Goal: Transaction & Acquisition: Purchase product/service

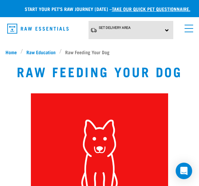
click at [9, 52] on span "Home" at bounding box center [11, 51] width 11 height 7
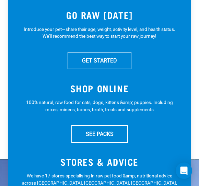
scroll to position [144, 0]
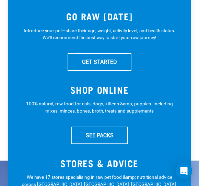
click at [94, 134] on link "SEE PACKS" at bounding box center [100, 135] width 57 height 17
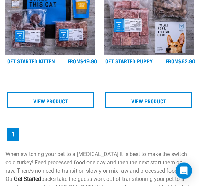
scroll to position [463, 0]
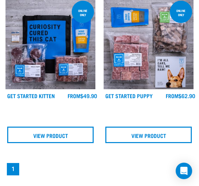
click at [160, 133] on link "View Product" at bounding box center [149, 135] width 87 height 17
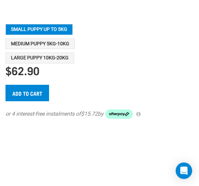
scroll to position [625, 0]
click at [47, 50] on button "Medium Puppy 5kg-10kg" at bounding box center [40, 44] width 69 height 11
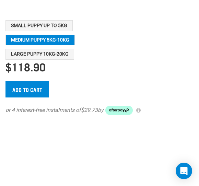
scroll to position [626, 0]
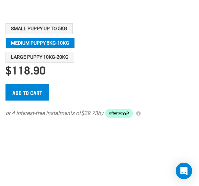
click at [51, 33] on button "Small Puppy up to 5kg" at bounding box center [39, 28] width 67 height 11
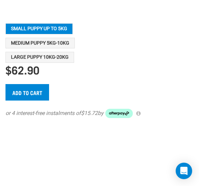
click at [59, 48] on button "Medium Puppy 5kg-10kg" at bounding box center [40, 43] width 69 height 11
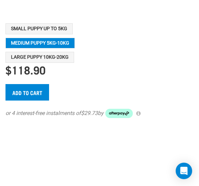
click at [63, 63] on button "Large Puppy 10kg-20kg" at bounding box center [40, 57] width 69 height 11
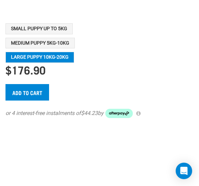
click at [45, 49] on button "Medium Puppy 5kg-10kg" at bounding box center [40, 43] width 69 height 11
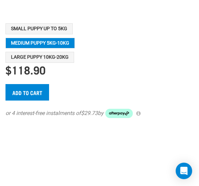
click at [37, 97] on input "Add to cart" at bounding box center [28, 92] width 44 height 17
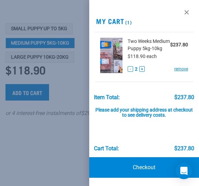
click at [48, 36] on div at bounding box center [99, 93] width 199 height 186
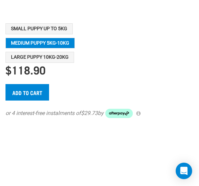
click at [49, 34] on button "Small Puppy up to 5kg" at bounding box center [39, 28] width 67 height 11
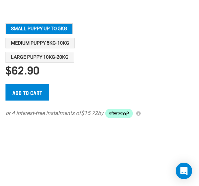
click at [40, 98] on input "Add to cart" at bounding box center [28, 92] width 44 height 17
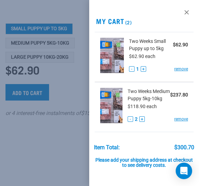
click at [45, 101] on div at bounding box center [99, 93] width 199 height 186
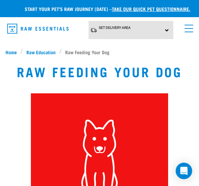
click at [9, 50] on span "Home" at bounding box center [11, 51] width 11 height 7
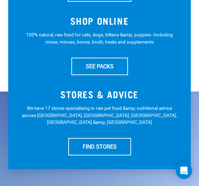
scroll to position [205, 0]
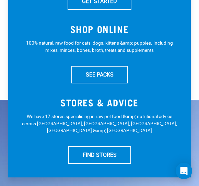
click at [94, 69] on link "SEE PACKS" at bounding box center [100, 74] width 57 height 17
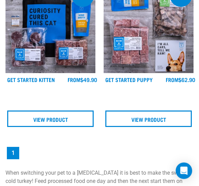
scroll to position [473, 0]
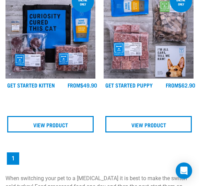
click at [147, 123] on link "View Product" at bounding box center [149, 125] width 87 height 17
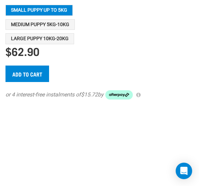
scroll to position [642, 0]
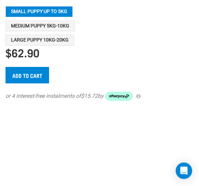
click at [27, 83] on input "Add to cart" at bounding box center [28, 75] width 44 height 17
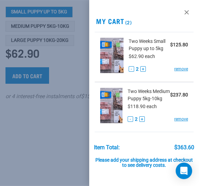
click at [179, 122] on link "remove" at bounding box center [182, 119] width 14 height 6
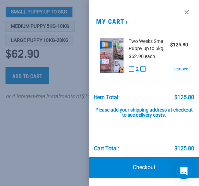
click at [129, 68] on button "-" at bounding box center [132, 69] width 6 height 6
click at [139, 167] on link "Checkout" at bounding box center [144, 167] width 110 height 21
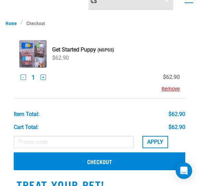
scroll to position [41, 0]
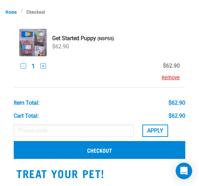
click at [138, 151] on link "Checkout" at bounding box center [100, 150] width 172 height 18
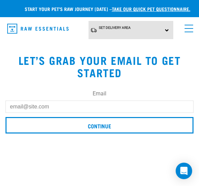
click at [62, 106] on input "Email" at bounding box center [100, 107] width 188 height 12
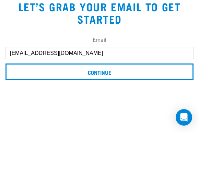
type input "[EMAIL_ADDRESS][DOMAIN_NAME]"
click at [112, 117] on input "Continue" at bounding box center [100, 125] width 188 height 17
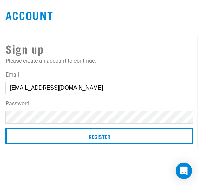
scroll to position [45, 0]
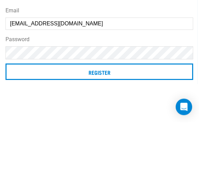
click at [166, 128] on input "Register" at bounding box center [100, 136] width 188 height 17
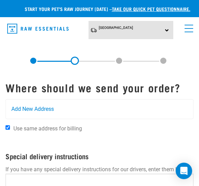
click at [165, 32] on div "North Island North Island South Island" at bounding box center [131, 30] width 85 height 18
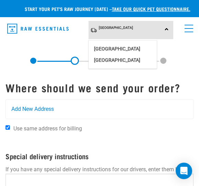
click at [134, 59] on link "[GEOGRAPHIC_DATA]" at bounding box center [123, 60] width 68 height 11
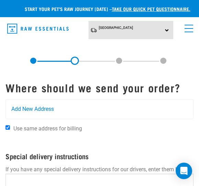
click at [90, 119] on div "Add New Address" at bounding box center [100, 109] width 188 height 19
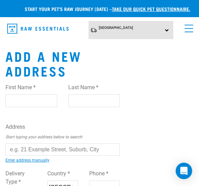
click at [29, 98] on input "First Name *" at bounding box center [32, 101] width 52 height 12
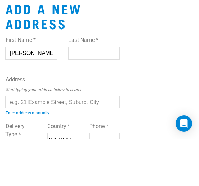
type input "Janine"
click at [93, 95] on input "Last Name *" at bounding box center [94, 101] width 52 height 12
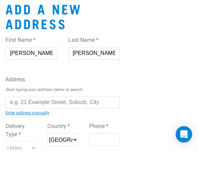
scroll to position [11, 0]
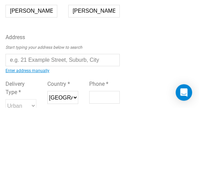
type input "Johnston"
click at [91, 133] on input "text" at bounding box center [63, 139] width 114 height 12
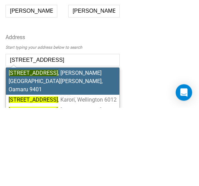
click at [108, 146] on li "8 Burn Street , Holmes Hill, Oamaru 9401" at bounding box center [63, 159] width 114 height 27
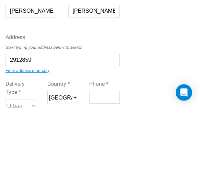
type input "8 Burn Street, Holmes Hill, Oamaru 9401"
type input "[STREET_ADDRESS]"
type input "Holmes Hill"
type input "Otago"
select select "OTA"
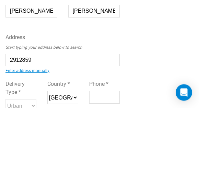
type input "9401"
select select "Urban"
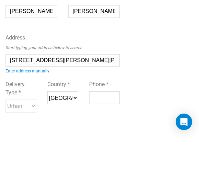
scroll to position [41, 0]
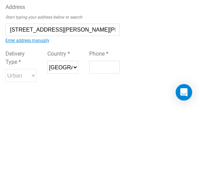
click at [108, 140] on input "Phone *" at bounding box center [104, 146] width 31 height 12
type input "0277472003"
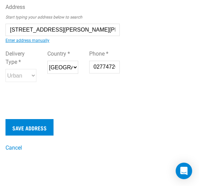
click at [48, 129] on input "Save Address" at bounding box center [30, 127] width 48 height 17
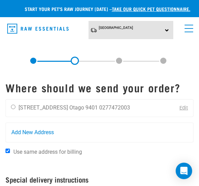
click at [11, 117] on div "[PERSON_NAME] [STREET_ADDRESS] [GEOGRAPHIC_DATA] 9401 0277472003" at bounding box center [71, 108] width 130 height 17
click at [12, 109] on input "radio" at bounding box center [13, 107] width 4 height 4
radio input "true"
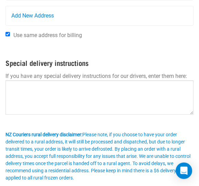
scroll to position [117, 0]
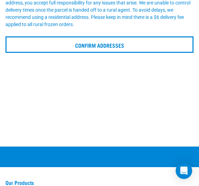
click at [142, 51] on input "Confirm addresses" at bounding box center [100, 45] width 188 height 17
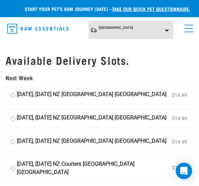
click at [14, 95] on input "07 October, Tuesday NZ Couriers South Island Long Haul $14.99" at bounding box center [13, 95] width 4 height 10
radio input "true"
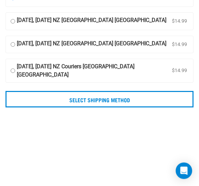
click at [141, 108] on input "Select Shipping Method" at bounding box center [100, 99] width 188 height 17
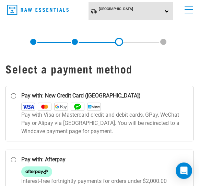
scroll to position [19, 0]
click at [30, 105] on img at bounding box center [28, 107] width 14 height 8
click at [17, 99] on input "Pay with: New Credit Card ([GEOGRAPHIC_DATA])" at bounding box center [14, 97] width 6 height 6
radio input "true"
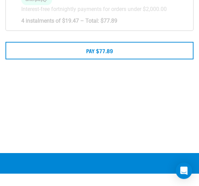
scroll to position [169, 0]
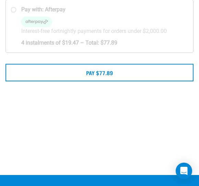
click at [138, 69] on button "Pay $77.89" at bounding box center [100, 72] width 188 height 17
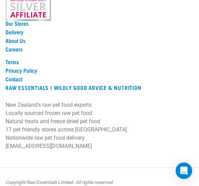
scroll to position [586, 0]
